Goal: Task Accomplishment & Management: Use online tool/utility

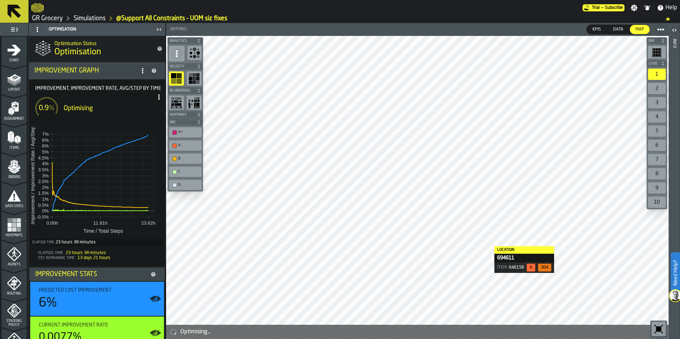
scroll to position [10, 0]
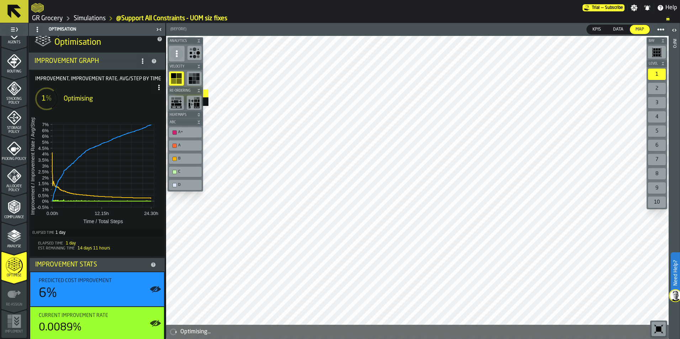
click at [156, 84] on span at bounding box center [158, 87] width 11 height 11
click at [144, 100] on div "Show Run Options" at bounding box center [135, 101] width 47 height 9
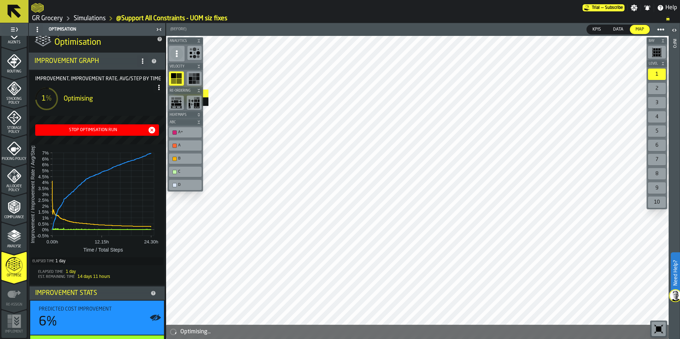
click at [149, 129] on icon "button-Stop Optimisation Run" at bounding box center [152, 130] width 9 height 9
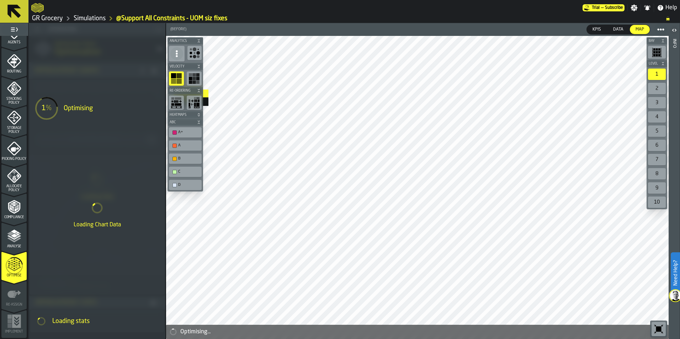
scroll to position [0, 0]
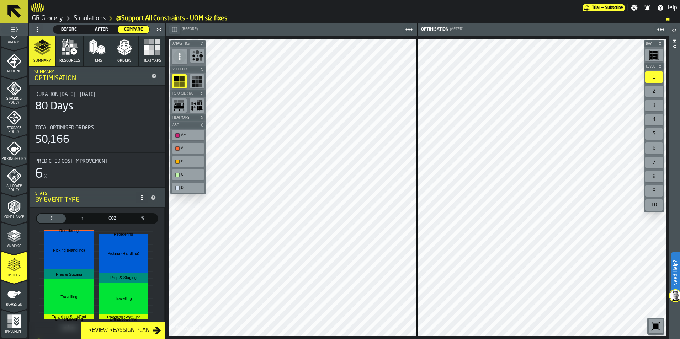
click at [9, 295] on icon "menu Re-assign" at bounding box center [14, 294] width 14 height 7
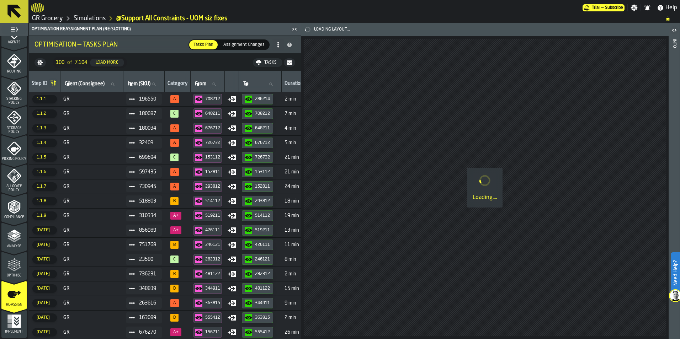
click at [97, 102] on td "GR" at bounding box center [91, 99] width 63 height 15
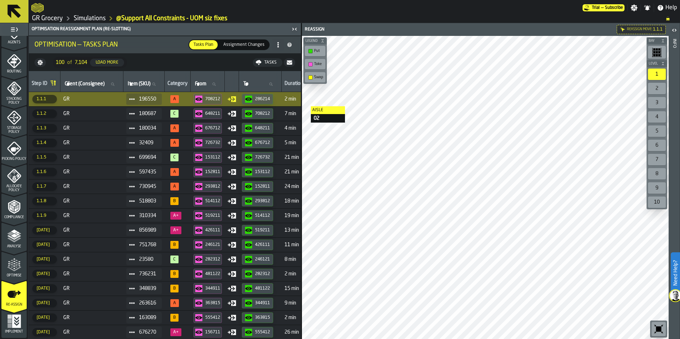
click at [212, 102] on div "708212" at bounding box center [207, 99] width 25 height 7
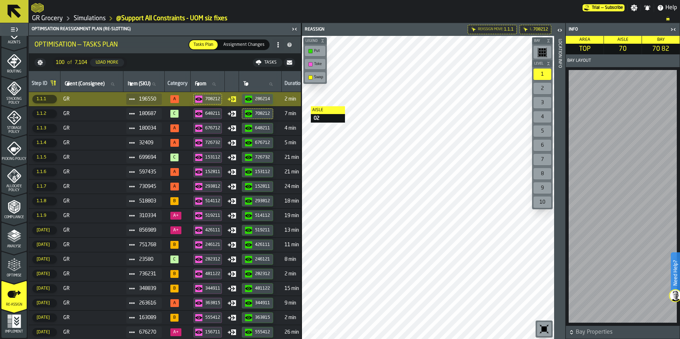
click at [265, 98] on div "286214" at bounding box center [262, 99] width 15 height 5
click at [103, 115] on span "GR" at bounding box center [91, 114] width 57 height 6
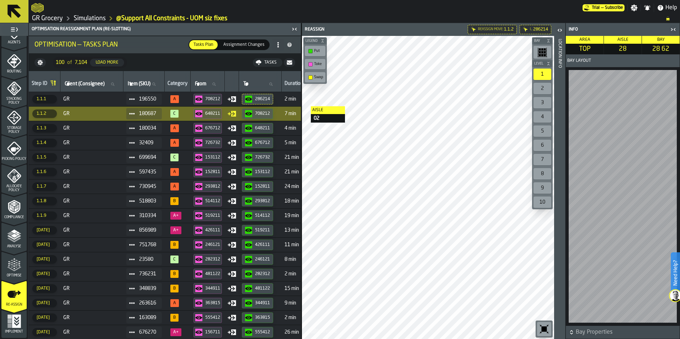
click at [108, 116] on span "GR" at bounding box center [91, 114] width 57 height 6
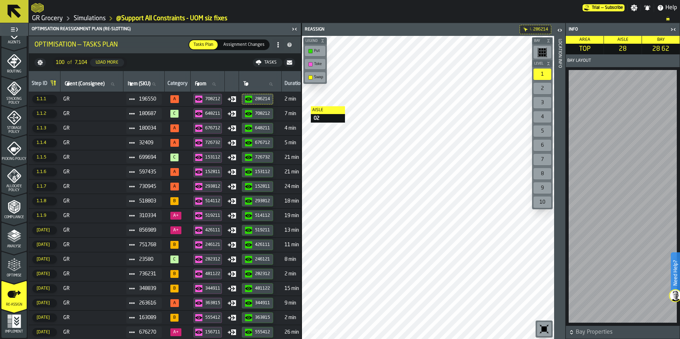
click at [108, 116] on span "GR" at bounding box center [91, 114] width 57 height 6
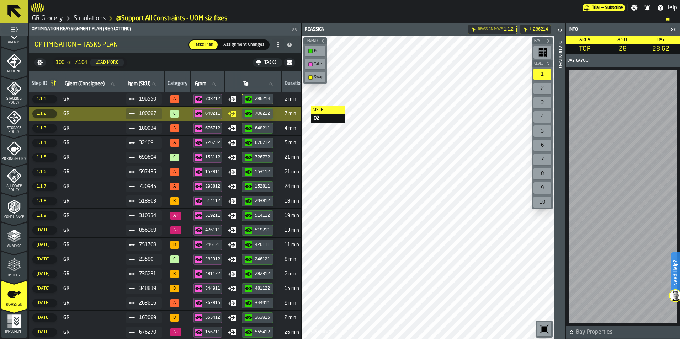
click at [205, 113] on div "button-648211" at bounding box center [200, 113] width 10 height 7
click at [255, 113] on div "button-708212" at bounding box center [250, 113] width 10 height 7
click at [93, 129] on span "GR" at bounding box center [91, 128] width 57 height 6
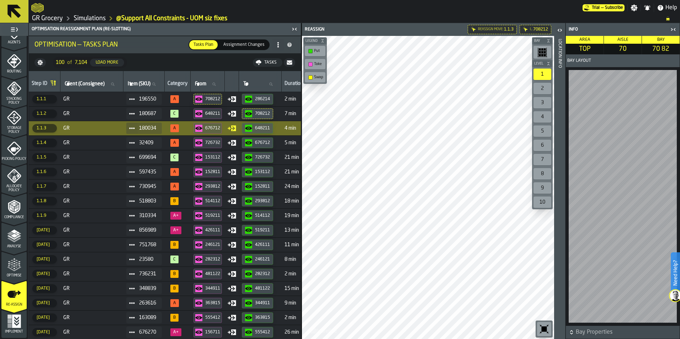
click at [213, 126] on div "676712" at bounding box center [212, 128] width 15 height 5
click at [266, 131] on div "648211" at bounding box center [257, 128] width 25 height 7
click at [95, 140] on span "GR" at bounding box center [91, 143] width 57 height 6
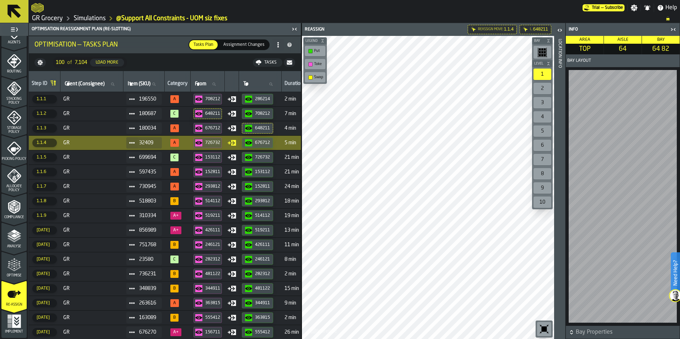
click at [209, 141] on div "726732" at bounding box center [212, 142] width 15 height 5
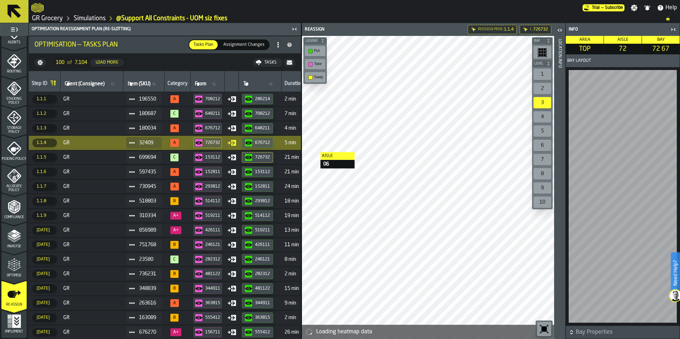
click at [266, 141] on div "676712" at bounding box center [262, 142] width 15 height 5
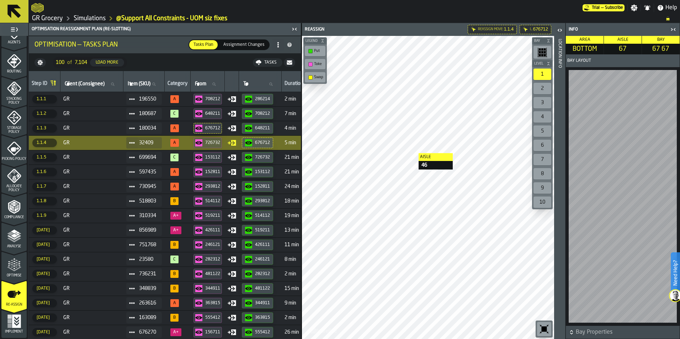
click at [110, 158] on span "GR" at bounding box center [91, 158] width 57 height 6
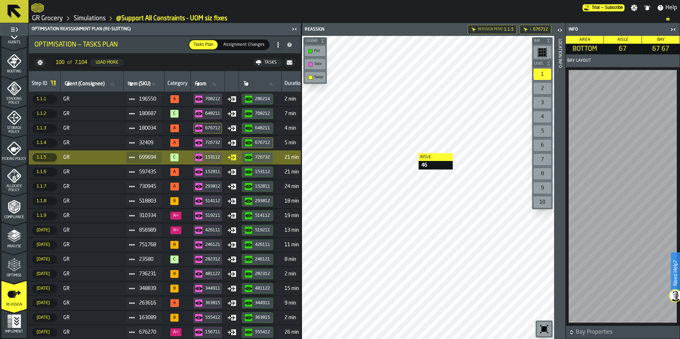
click at [214, 157] on div "153112" at bounding box center [212, 157] width 15 height 5
click at [266, 159] on div "726732" at bounding box center [262, 157] width 15 height 5
click at [220, 159] on div "153112" at bounding box center [212, 157] width 15 height 5
click at [252, 157] on icon "button-726732" at bounding box center [248, 157] width 7 height 7
click at [98, 174] on span "GR" at bounding box center [91, 172] width 57 height 6
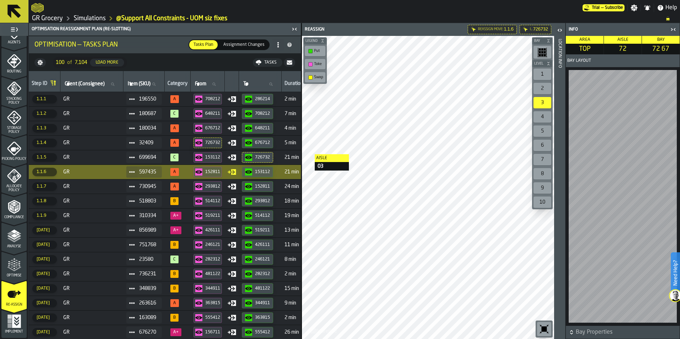
click at [211, 173] on div "152811" at bounding box center [212, 172] width 15 height 5
click at [260, 172] on div "153112" at bounding box center [262, 172] width 15 height 5
click at [210, 172] on div "152811" at bounding box center [212, 172] width 15 height 5
click at [263, 173] on div "153112" at bounding box center [262, 172] width 15 height 5
click at [127, 190] on td "730945" at bounding box center [143, 186] width 41 height 15
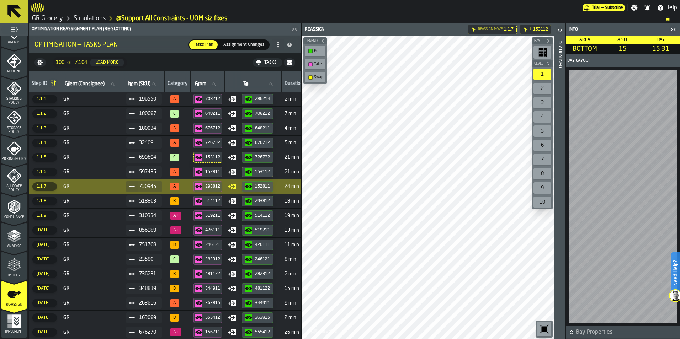
click at [209, 184] on div "293812" at bounding box center [212, 186] width 15 height 5
click at [263, 188] on div "152811" at bounding box center [262, 186] width 15 height 5
click at [91, 176] on td "GR" at bounding box center [91, 172] width 63 height 15
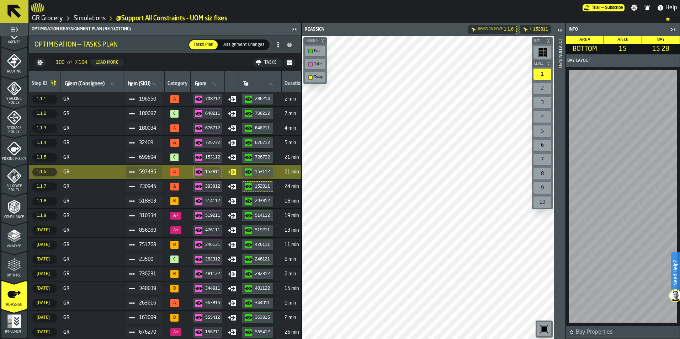
click at [261, 172] on div "153112" at bounding box center [262, 172] width 15 height 5
click at [112, 182] on td "GR" at bounding box center [91, 186] width 63 height 15
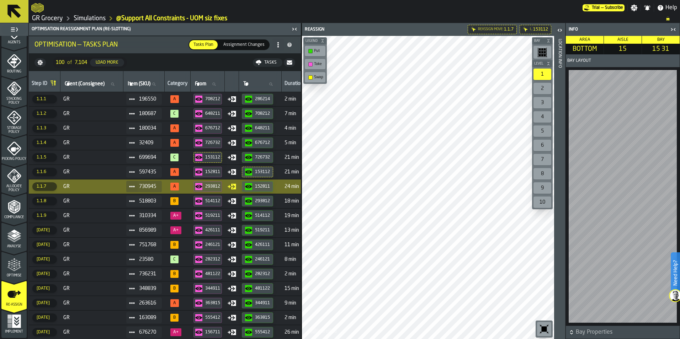
click at [209, 186] on div "293812" at bounding box center [212, 186] width 15 height 5
click at [93, 204] on span "GR" at bounding box center [91, 201] width 57 height 6
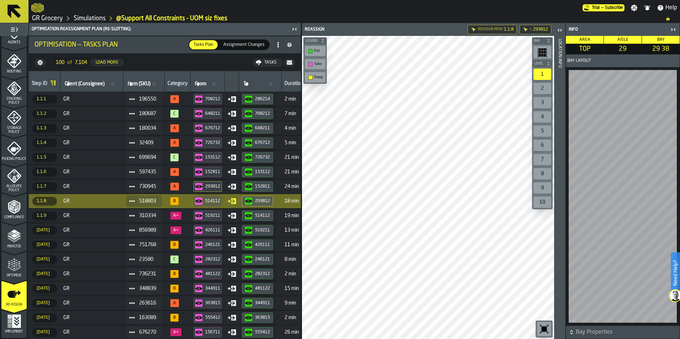
click at [219, 200] on div "514112" at bounding box center [212, 201] width 15 height 5
click at [261, 200] on div "293812" at bounding box center [262, 201] width 15 height 5
click at [97, 218] on span "GR" at bounding box center [91, 216] width 57 height 6
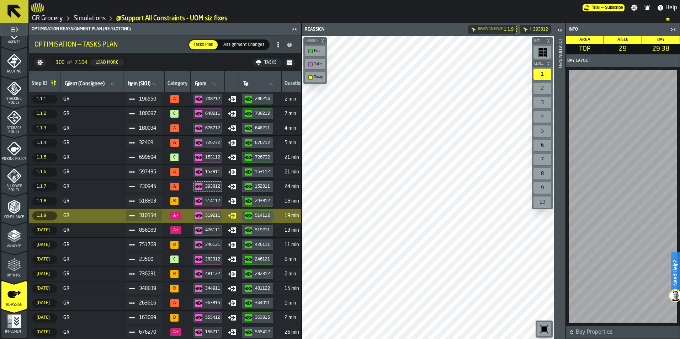
click at [220, 216] on div "519211" at bounding box center [212, 215] width 15 height 5
click at [273, 213] on button "514112" at bounding box center [257, 215] width 31 height 11
click at [103, 230] on span "GR" at bounding box center [91, 231] width 57 height 6
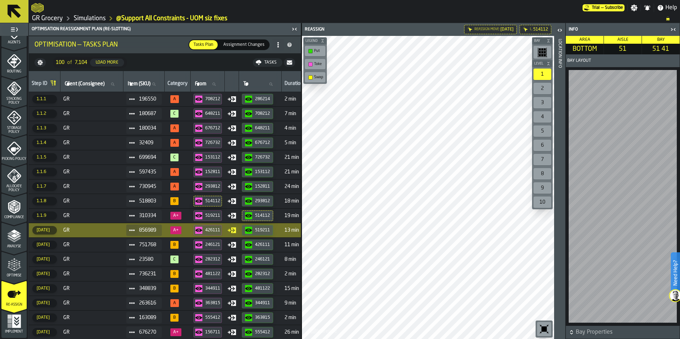
click at [206, 234] on button "426111" at bounding box center [207, 230] width 28 height 11
click at [270, 231] on div "519211" at bounding box center [262, 230] width 15 height 5
click at [100, 247] on span "GR" at bounding box center [91, 245] width 57 height 6
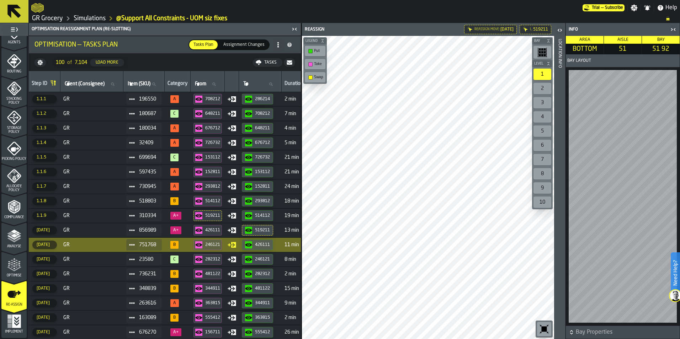
click at [209, 246] on div "246121" at bounding box center [212, 244] width 15 height 5
click at [270, 244] on div "426111" at bounding box center [262, 244] width 15 height 5
click at [81, 263] on td "GR" at bounding box center [91, 259] width 63 height 15
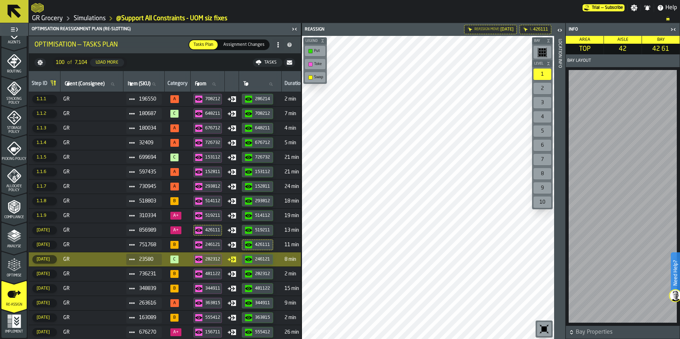
click at [211, 260] on div "282312" at bounding box center [212, 259] width 15 height 5
click at [255, 258] on div "button-246121" at bounding box center [250, 259] width 10 height 7
click at [120, 276] on span "GR" at bounding box center [91, 274] width 57 height 6
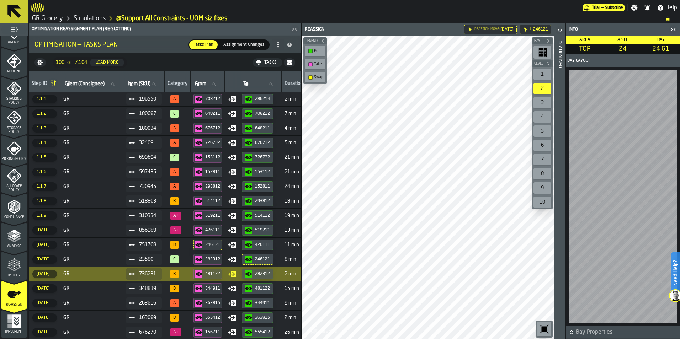
click at [214, 276] on div "481122" at bounding box center [212, 274] width 15 height 5
click at [252, 275] on icon "button-282312" at bounding box center [248, 274] width 7 height 4
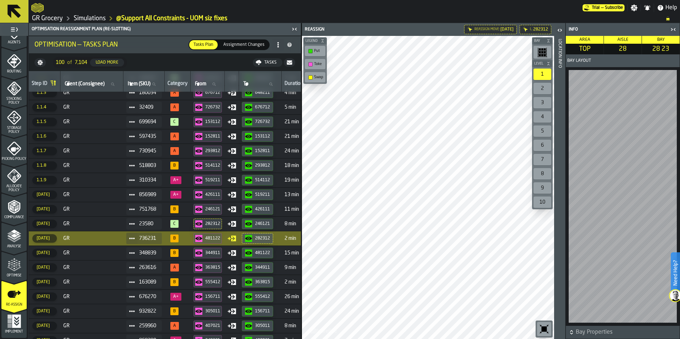
click at [11, 269] on icon "menu Optimise" at bounding box center [14, 269] width 14 height 5
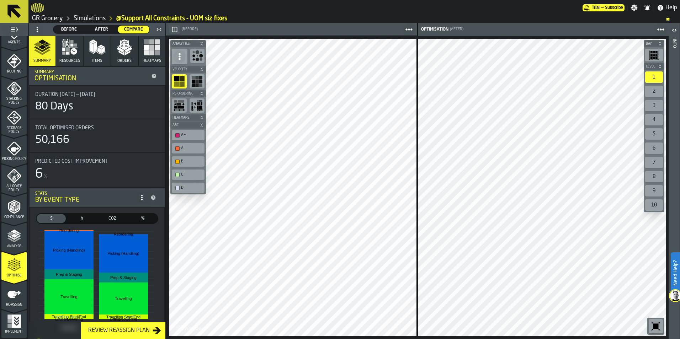
click at [189, 146] on div "A" at bounding box center [191, 148] width 21 height 5
click at [187, 163] on div "B" at bounding box center [191, 161] width 21 height 5
click at [184, 176] on div "C" at bounding box center [191, 174] width 21 height 5
click at [190, 176] on div "C" at bounding box center [191, 174] width 21 height 5
click at [424, 299] on div "Bay Level 1 2 3 4 5 6 7 8 9 10 M A K I N G W A R E H O U S E S M O R E EF F I C…" at bounding box center [417, 187] width 502 height 303
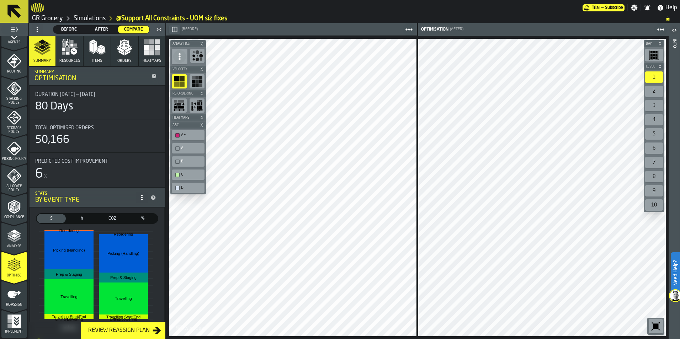
click at [323, 339] on html "Need Help? Trial — Subscribe Settings Notifications Help GR Grocery Simulations…" at bounding box center [340, 169] width 680 height 339
click at [13, 296] on icon "menu Re-assign" at bounding box center [14, 294] width 14 height 14
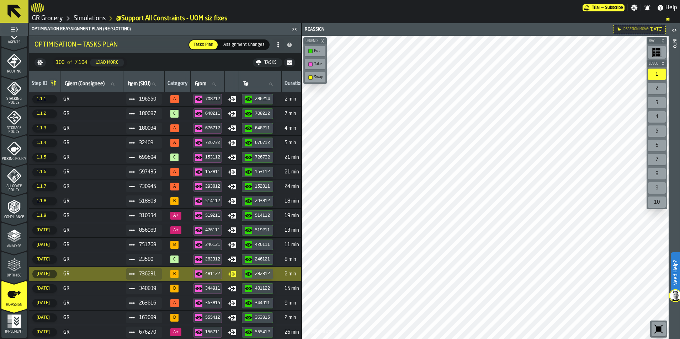
click at [113, 289] on span "GR" at bounding box center [91, 289] width 57 height 6
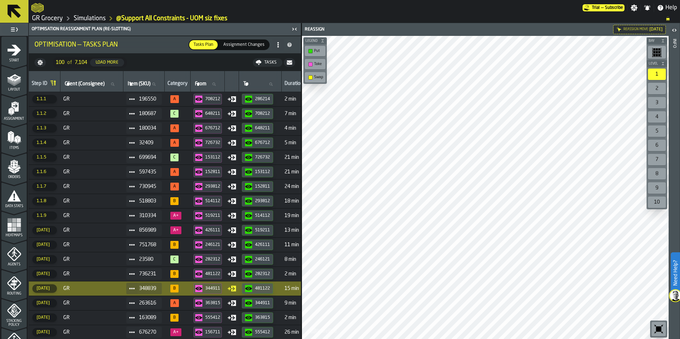
scroll to position [222, 0]
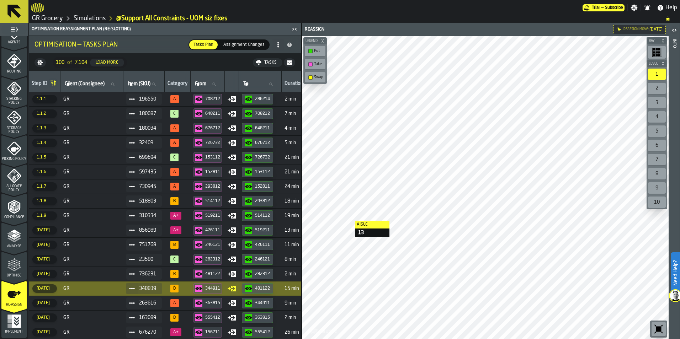
click at [214, 290] on div "344911" at bounding box center [212, 288] width 15 height 5
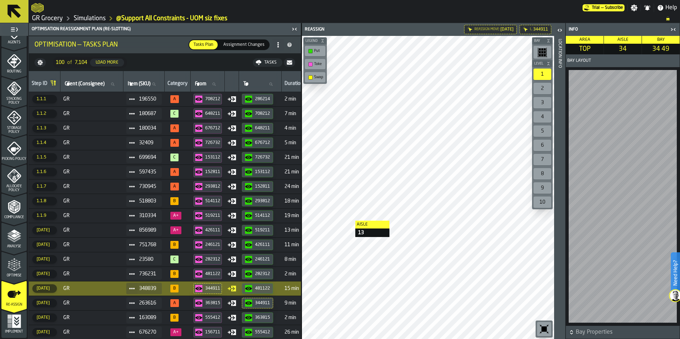
click at [252, 290] on icon "button-481122" at bounding box center [248, 289] width 7 height 4
click at [101, 301] on span "GR" at bounding box center [91, 303] width 57 height 6
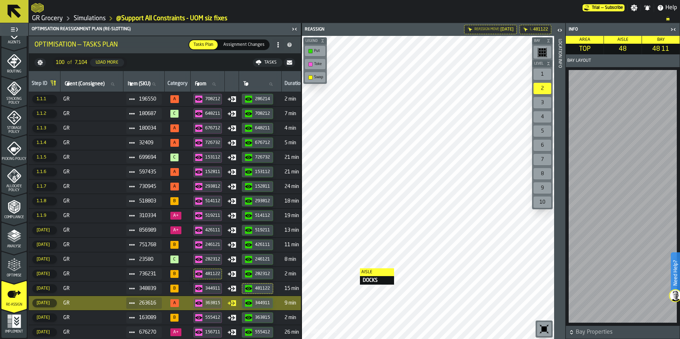
click at [205, 302] on div "button-363815" at bounding box center [200, 303] width 10 height 7
click at [255, 304] on div "button-344911" at bounding box center [250, 303] width 10 height 7
click at [100, 317] on span "GR" at bounding box center [91, 318] width 57 height 6
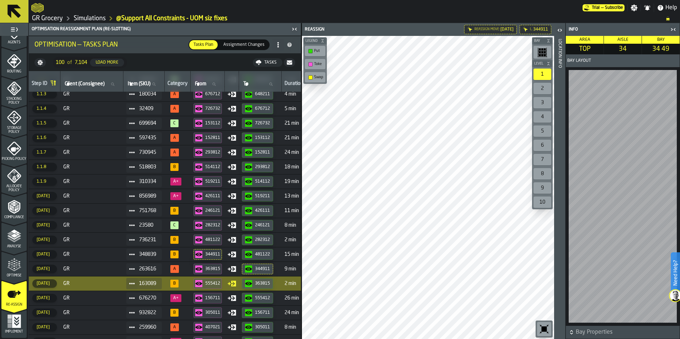
scroll to position [36, 0]
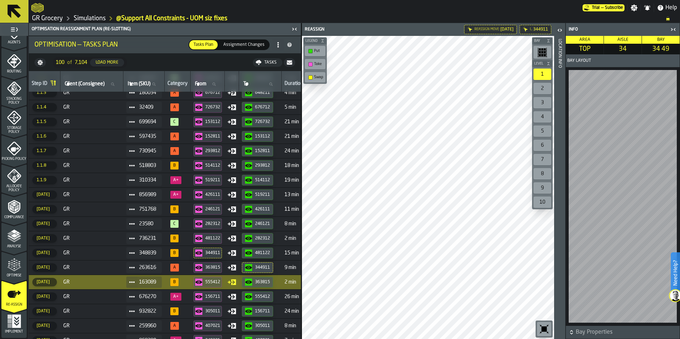
click at [218, 283] on div "555412" at bounding box center [212, 282] width 15 height 5
click at [210, 282] on div "555412" at bounding box center [212, 282] width 15 height 5
click at [266, 282] on div "363815" at bounding box center [262, 282] width 15 height 5
click at [114, 300] on td "GR" at bounding box center [91, 296] width 63 height 15
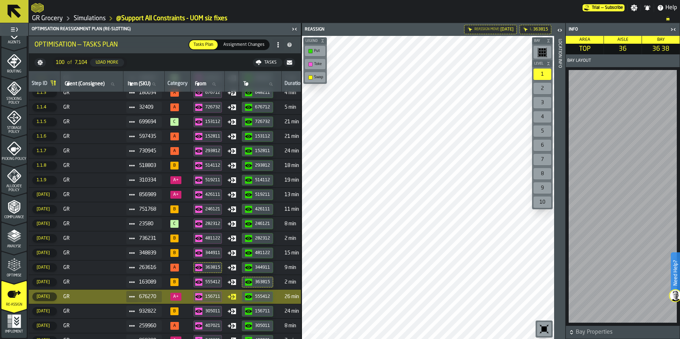
click at [204, 291] on button "156711" at bounding box center [207, 296] width 28 height 11
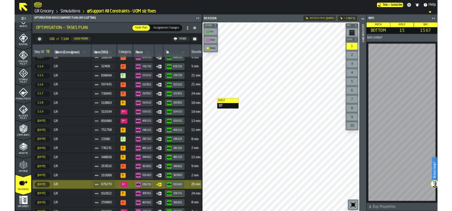
scroll to position [107, 0]
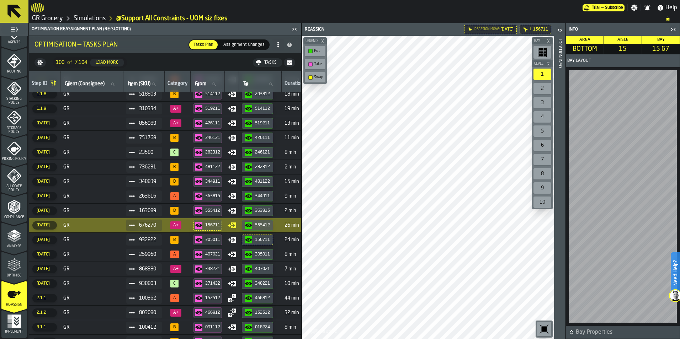
click at [383, 204] on div at bounding box center [428, 187] width 252 height 303
click at [266, 226] on div "555412" at bounding box center [262, 225] width 15 height 5
click at [212, 227] on div "156711" at bounding box center [212, 225] width 15 height 5
click at [251, 224] on icon "button-555412" at bounding box center [248, 225] width 7 height 7
